Goal: Information Seeking & Learning: Learn about a topic

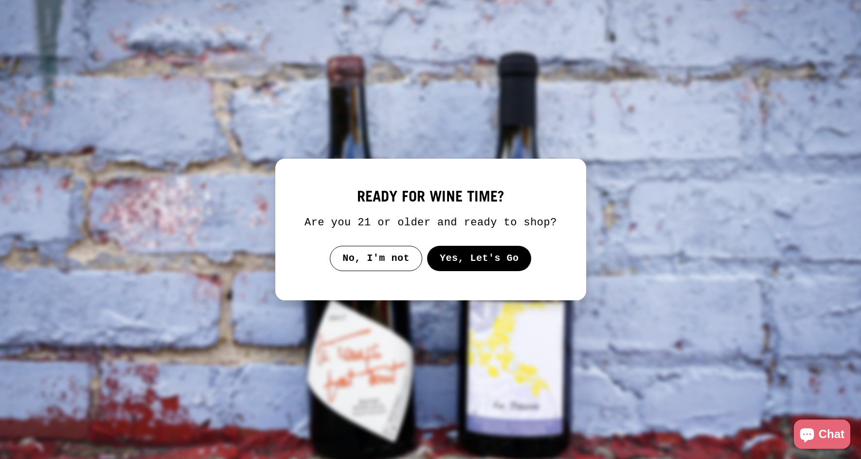
click at [482, 271] on button "Yes, Let's Go" at bounding box center [478, 258] width 105 height 25
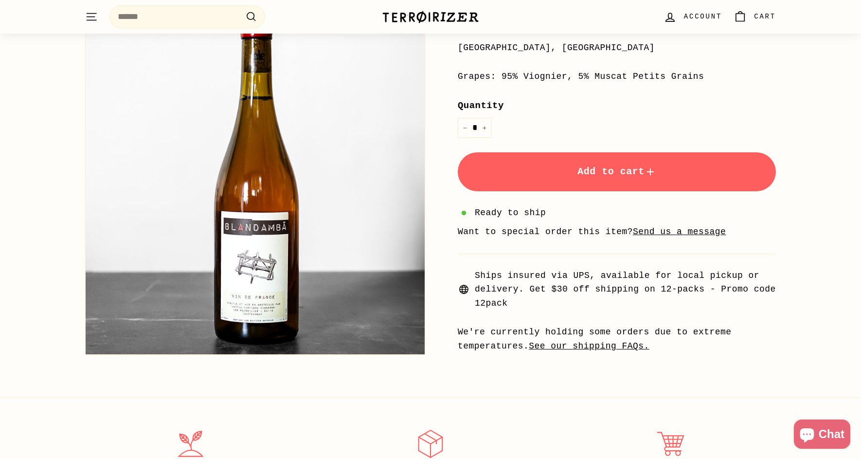
scroll to position [191, 0]
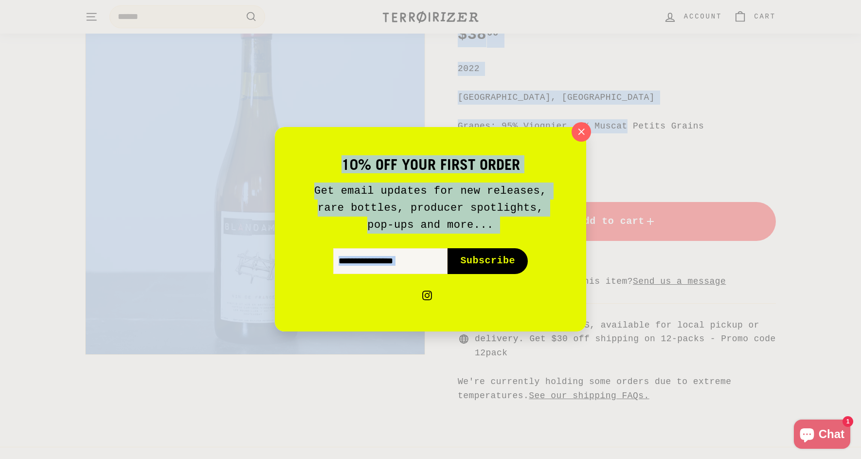
drag, startPoint x: 517, startPoint y: 123, endPoint x: 728, endPoint y: 125, distance: 211.5
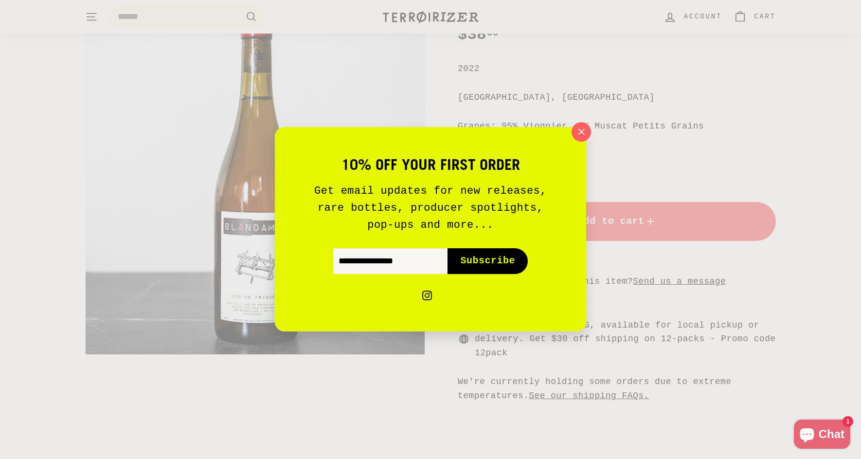
click at [728, 126] on div "10% off your first order Get email updates for new releases, rare bottles, prod…" at bounding box center [430, 229] width 861 height 459
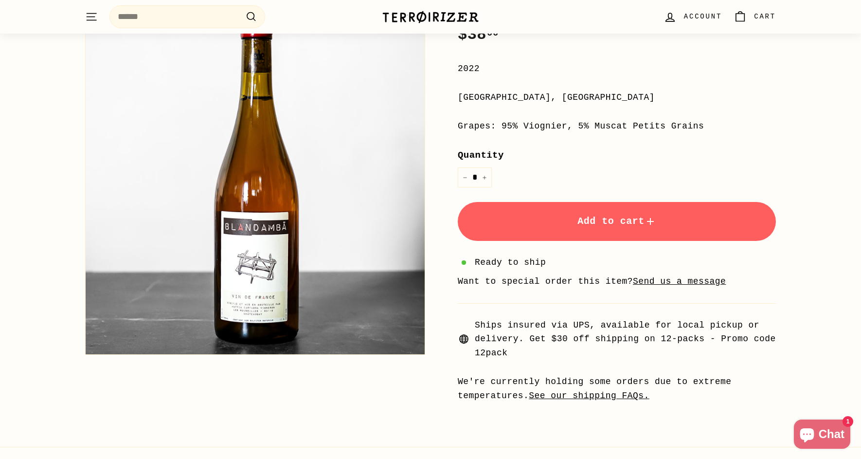
drag, startPoint x: 502, startPoint y: 126, endPoint x: 729, endPoint y: 126, distance: 227.1
click at [729, 126] on div "Grapes: 95% Viognier, 5% Muscat Petits Grains" at bounding box center [617, 126] width 318 height 14
copy div "95% Viognier, 5% Muscat Petits Grains"
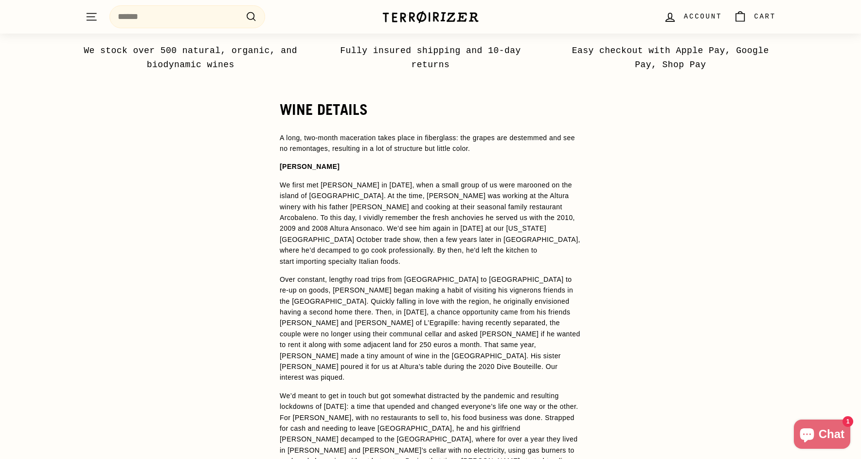
scroll to position [687, 0]
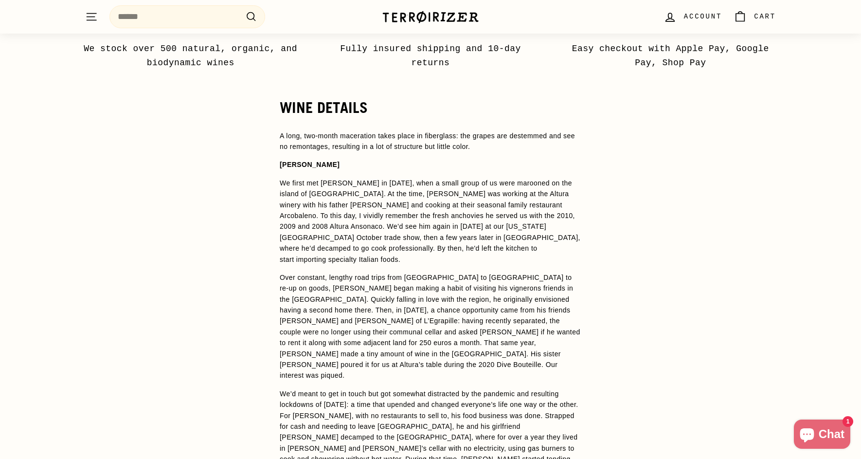
click at [417, 243] on p "We first met [PERSON_NAME] in [DATE], when a small group of us were marooned on…" at bounding box center [430, 220] width 301 height 87
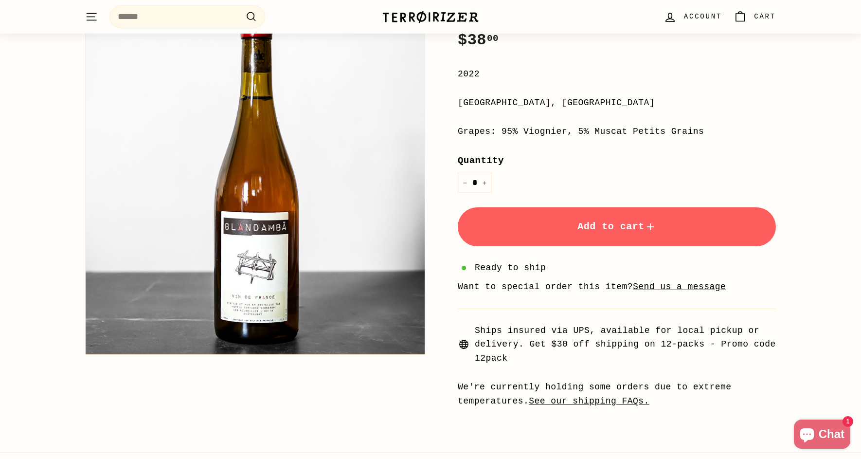
scroll to position [0, 0]
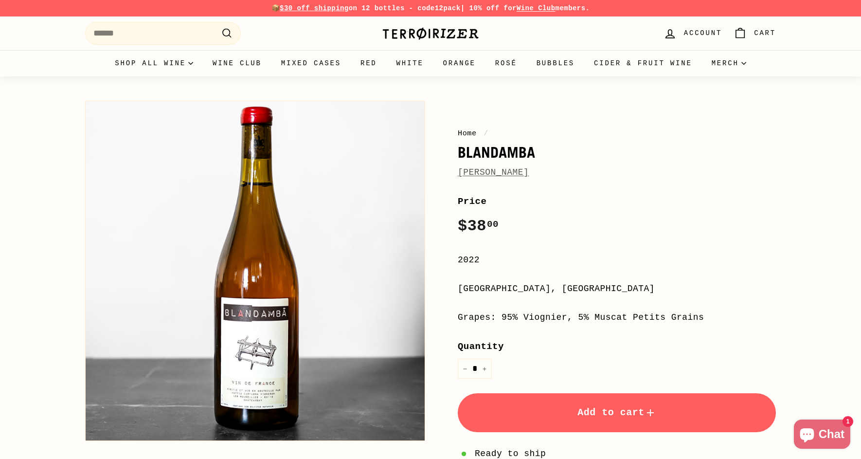
drag, startPoint x: 267, startPoint y: 195, endPoint x: 142, endPoint y: 388, distance: 229.3
click at [142, 388] on button "Zoom" at bounding box center [255, 270] width 339 height 339
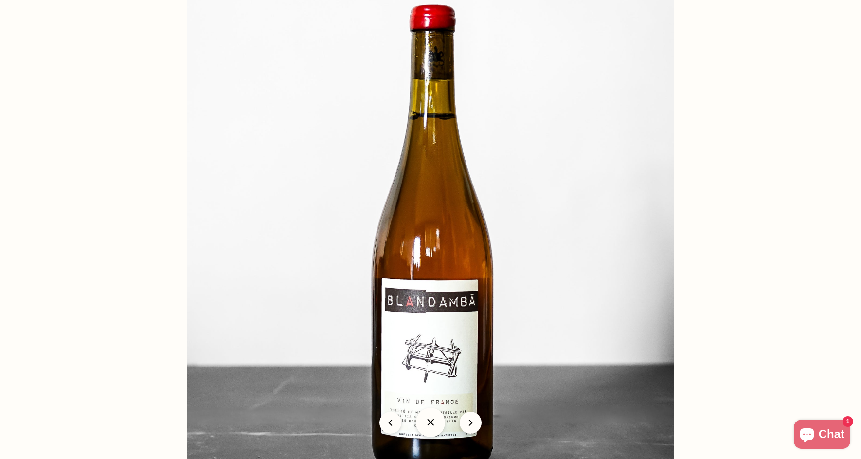
click at [440, 214] on div at bounding box center [665, 252] width 957 height 510
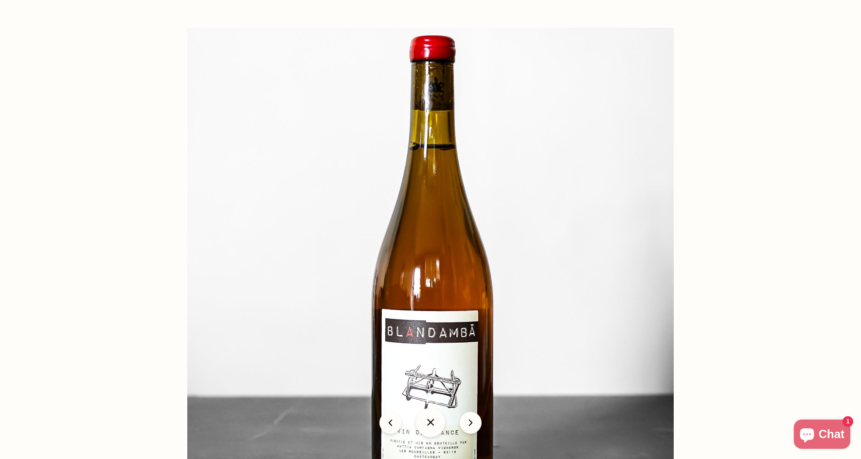
click at [251, 288] on img at bounding box center [430, 271] width 486 height 486
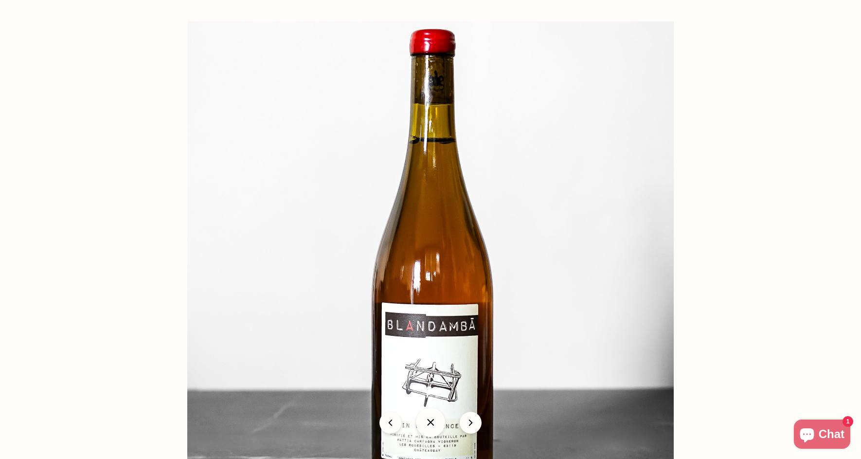
click at [436, 145] on img at bounding box center [430, 264] width 486 height 486
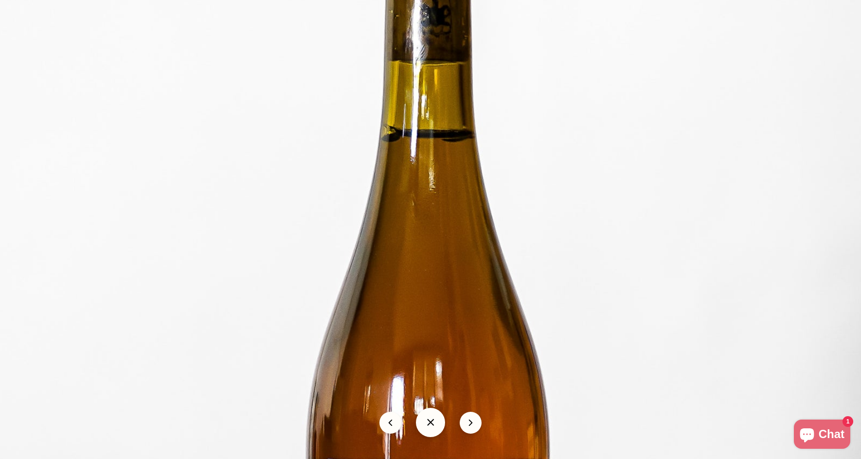
click at [326, 160] on img at bounding box center [424, 383] width 972 height 972
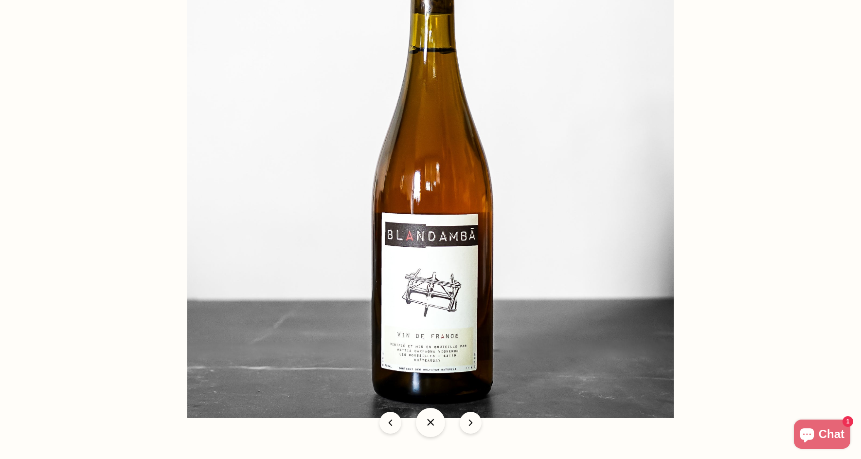
click at [503, 143] on img at bounding box center [430, 174] width 486 height 486
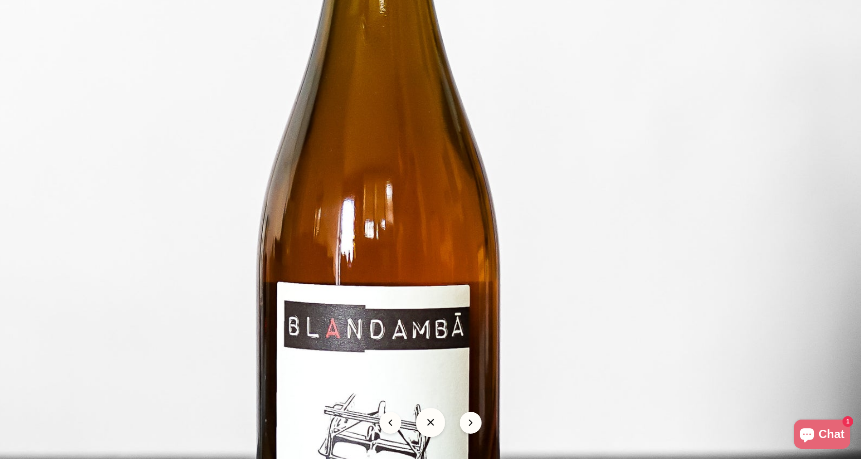
click at [443, 202] on img at bounding box center [374, 206] width 972 height 972
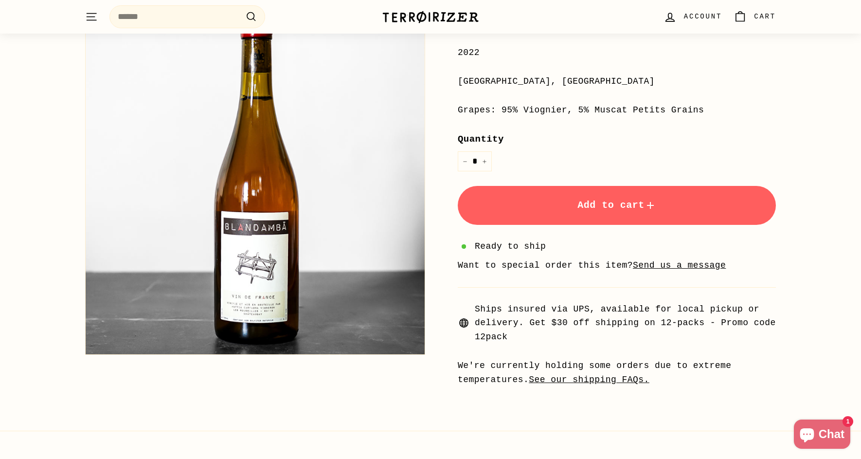
scroll to position [203, 0]
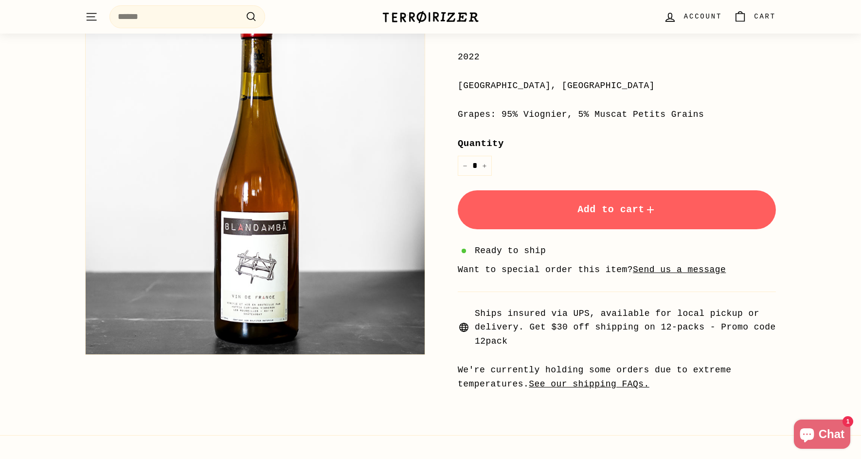
drag, startPoint x: 579, startPoint y: 111, endPoint x: 767, endPoint y: 116, distance: 188.7
click at [767, 116] on div "Grapes: 95% Viognier, 5% Muscat Petits Grains" at bounding box center [617, 114] width 318 height 14
copy div "5% Muscat Petits Grains"
